Goal: Contribute content: Contribute content

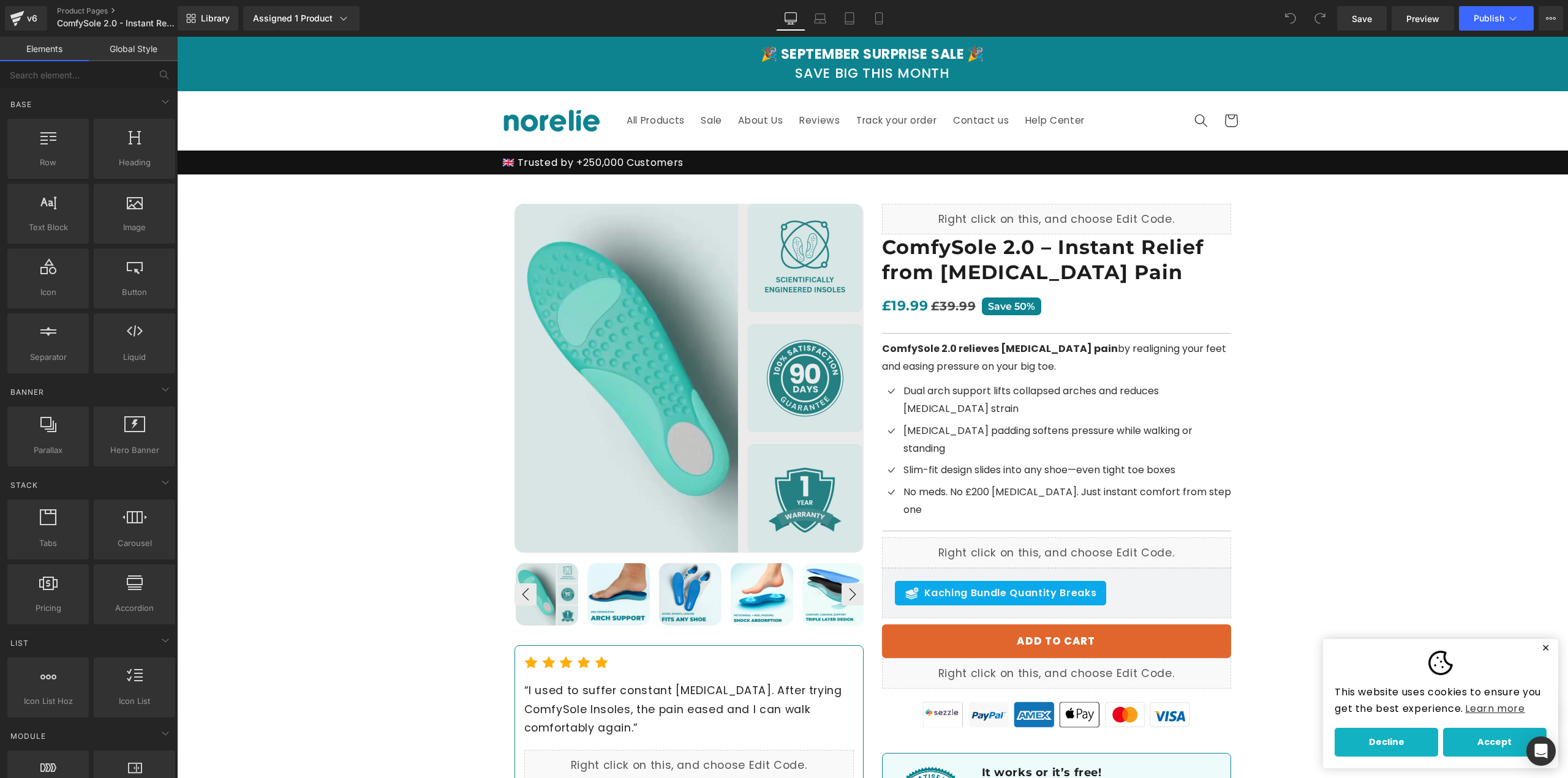
drag, startPoint x: 1567, startPoint y: 695, endPoint x: 1743, endPoint y: 71, distance: 648.3
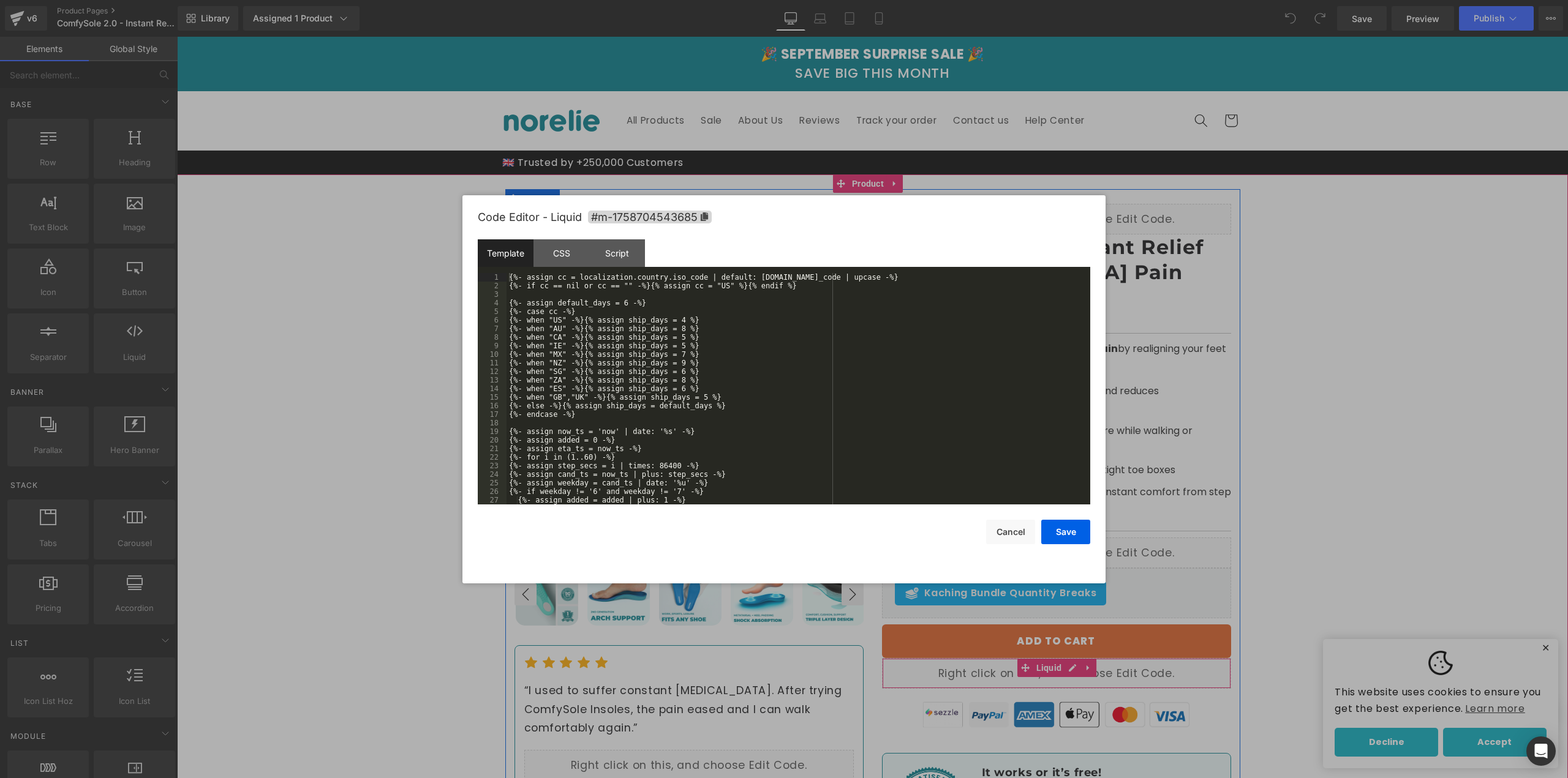
drag, startPoint x: 885, startPoint y: 581, endPoint x: 995, endPoint y: 614, distance: 114.8
drag, startPoint x: 995, startPoint y: 614, endPoint x: 989, endPoint y: 624, distance: 11.7
click at [989, 624] on div at bounding box center [784, 389] width 1568 height 778
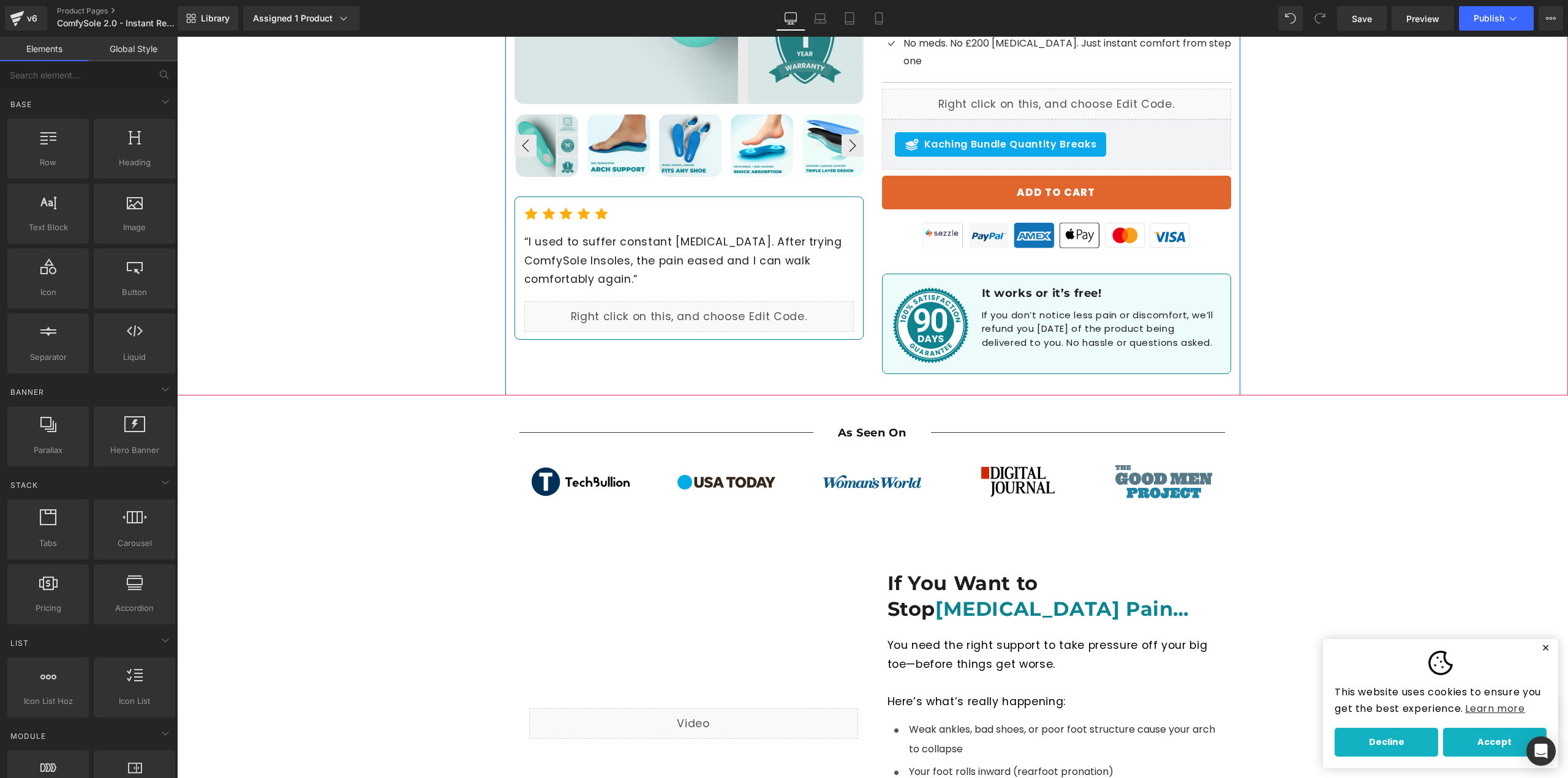
scroll to position [490, 0]
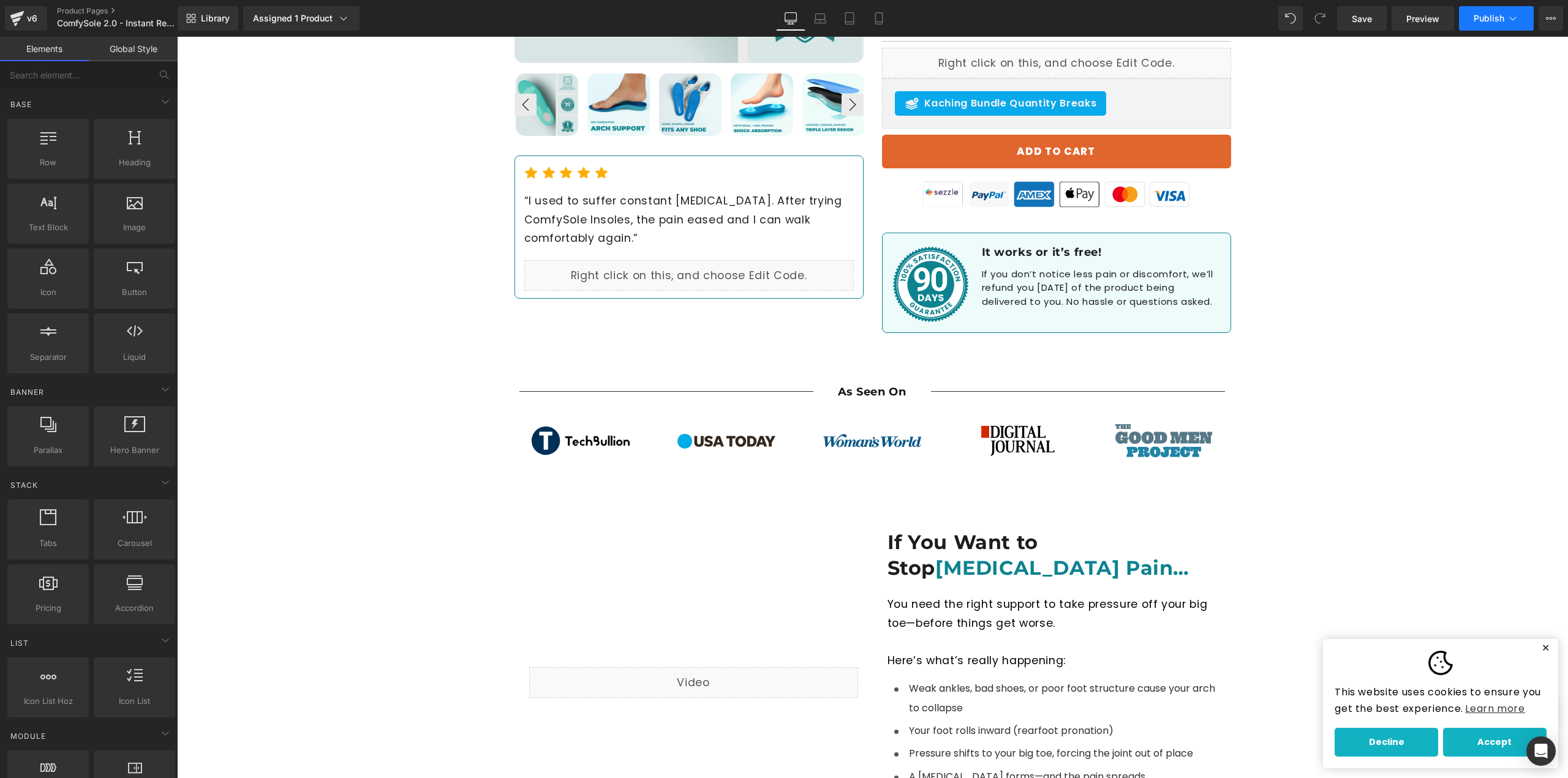
click at [1477, 19] on span "Publish" at bounding box center [1489, 18] width 31 height 10
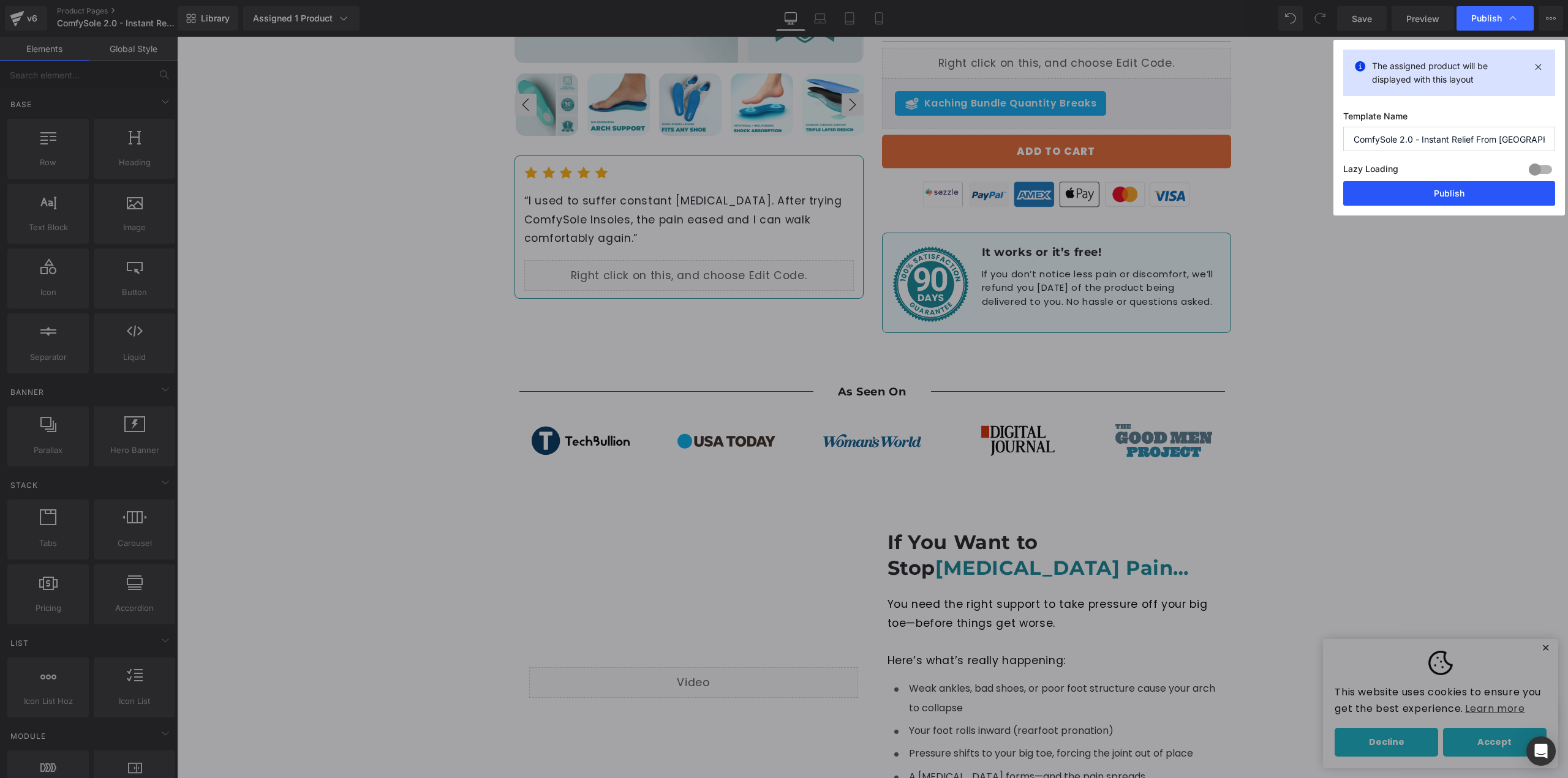
click at [1479, 203] on button "Publish" at bounding box center [1449, 193] width 212 height 25
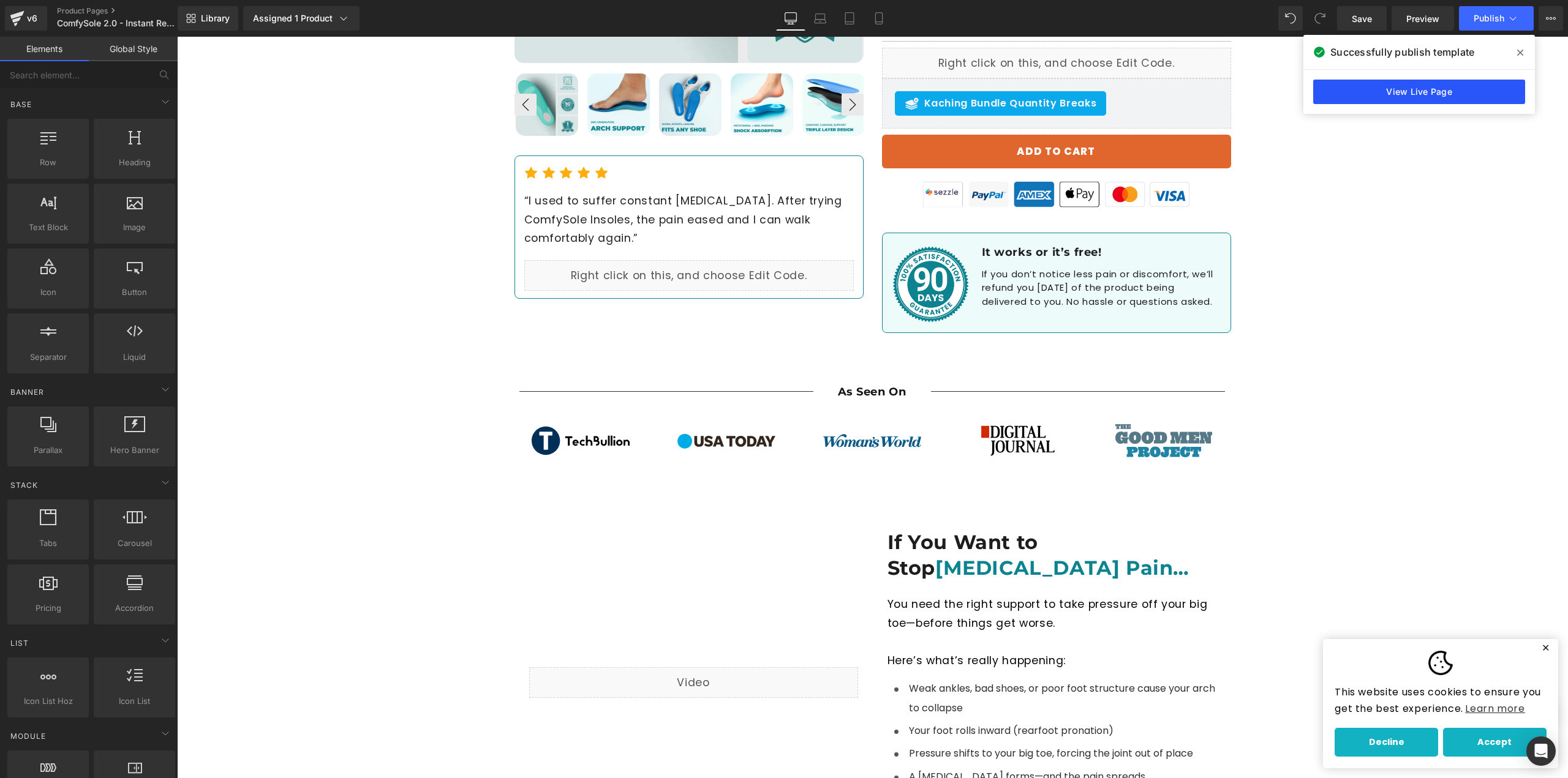
click at [1439, 86] on link "View Live Page" at bounding box center [1420, 91] width 212 height 25
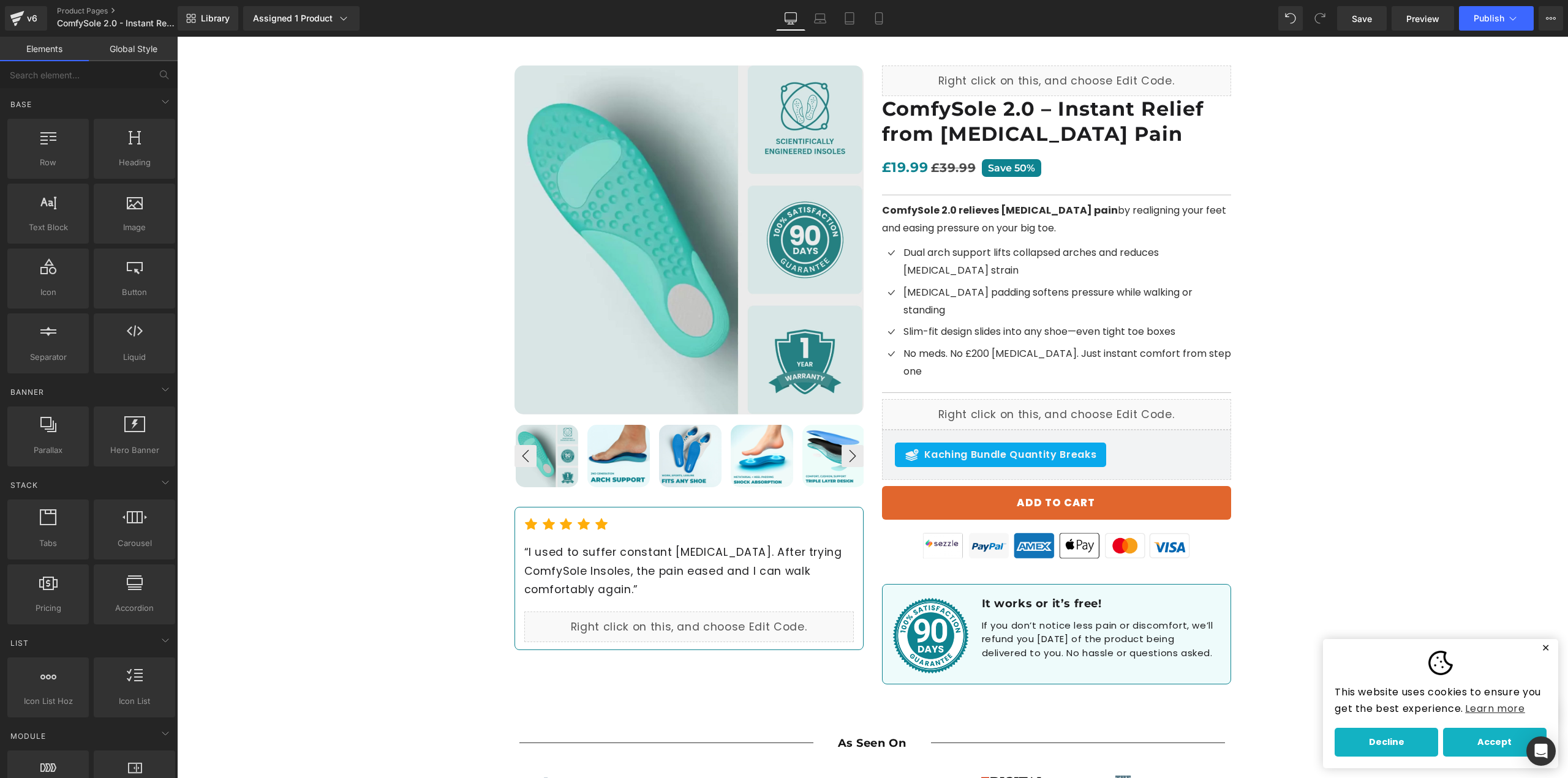
scroll to position [0, 0]
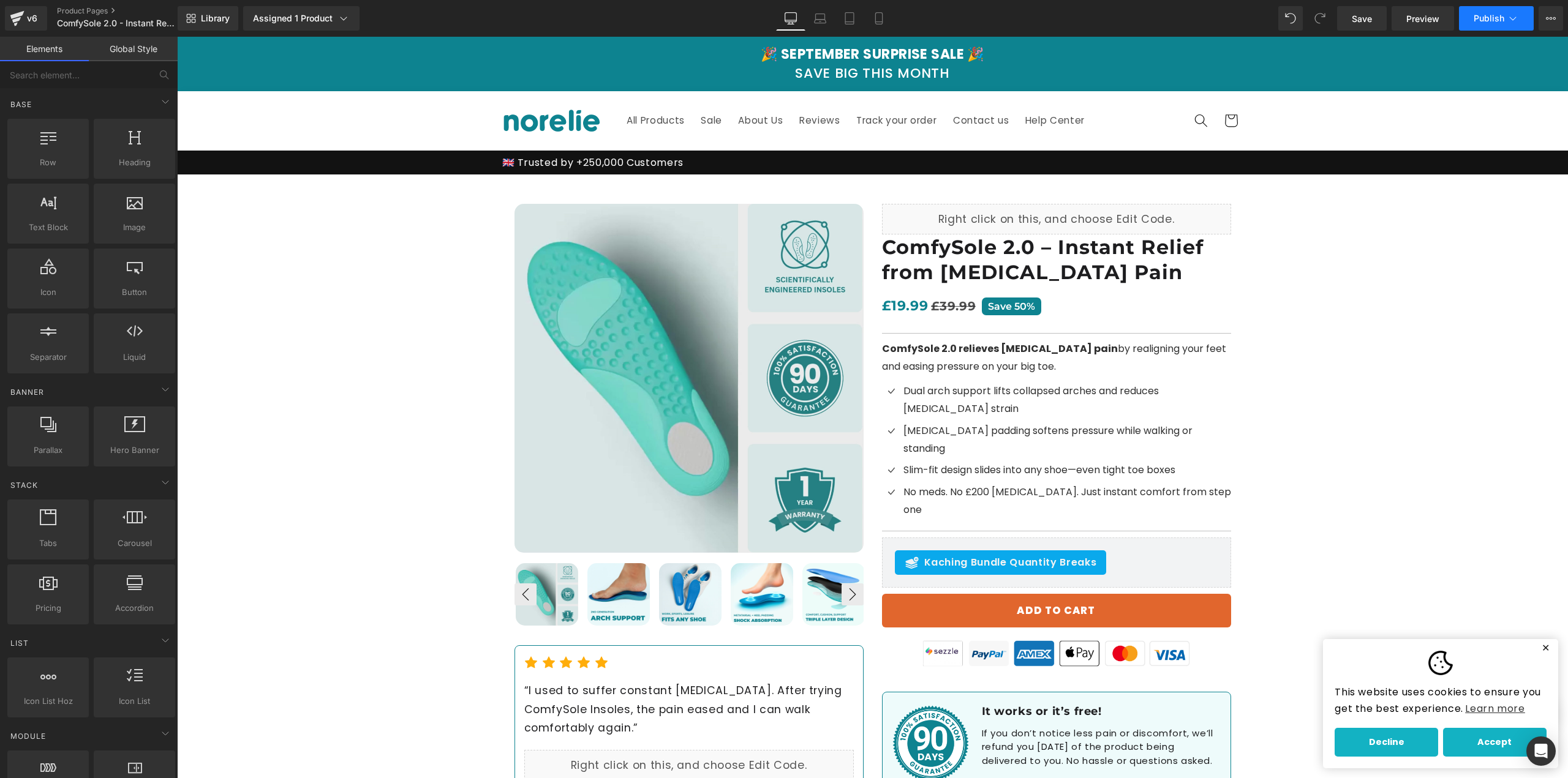
click at [1482, 25] on button "Publish" at bounding box center [1496, 18] width 74 height 25
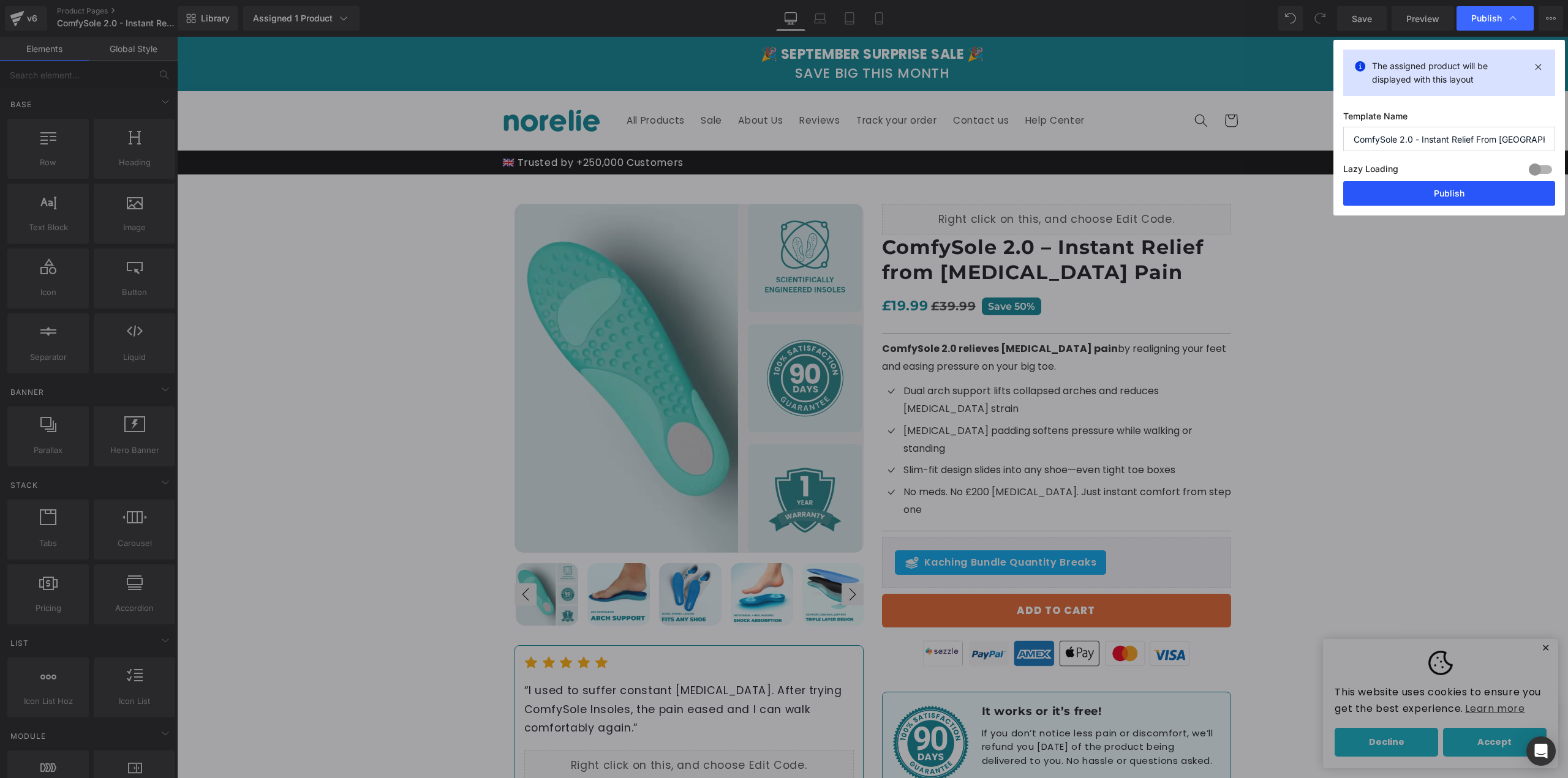
click at [1416, 195] on button "Publish" at bounding box center [1449, 193] width 212 height 25
